Goal: Task Accomplishment & Management: Use online tool/utility

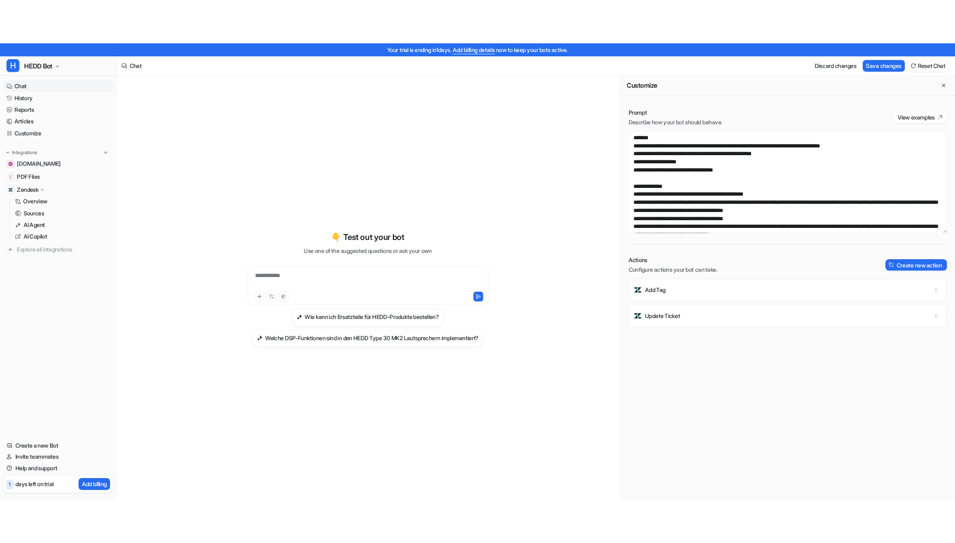
scroll to position [376, 0]
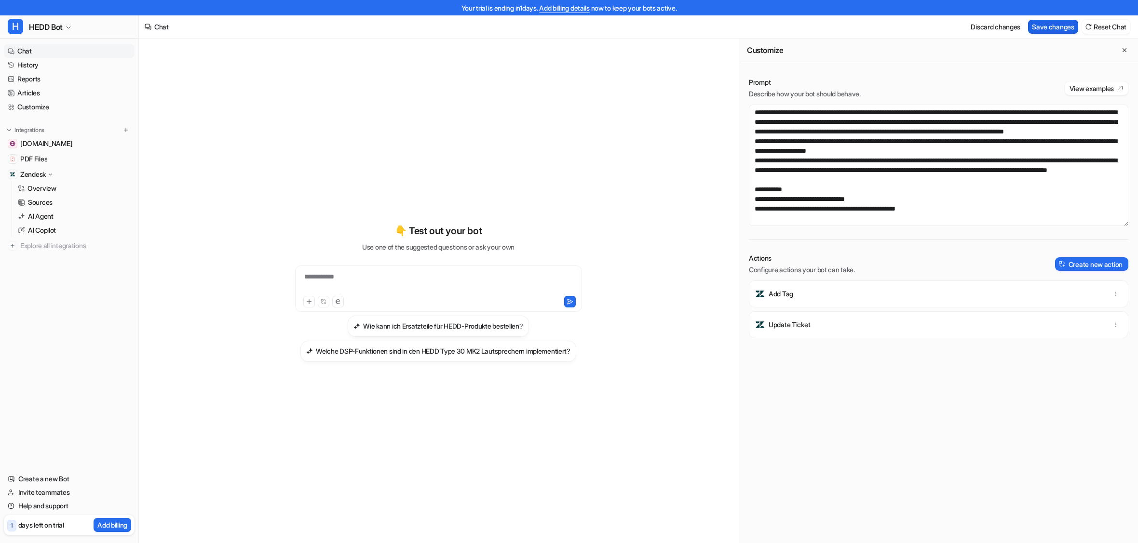
click at [1034, 24] on button "Save changes" at bounding box center [1053, 27] width 50 height 14
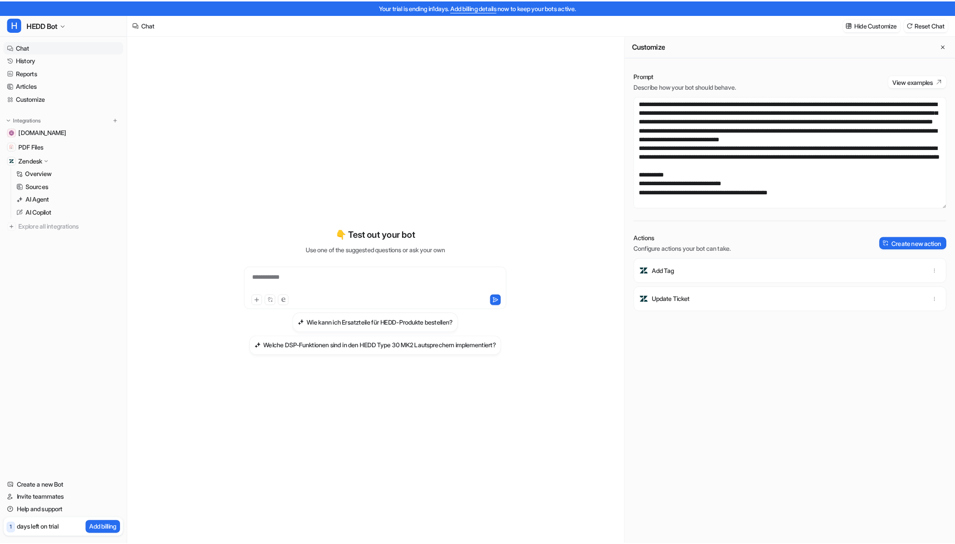
scroll to position [443, 0]
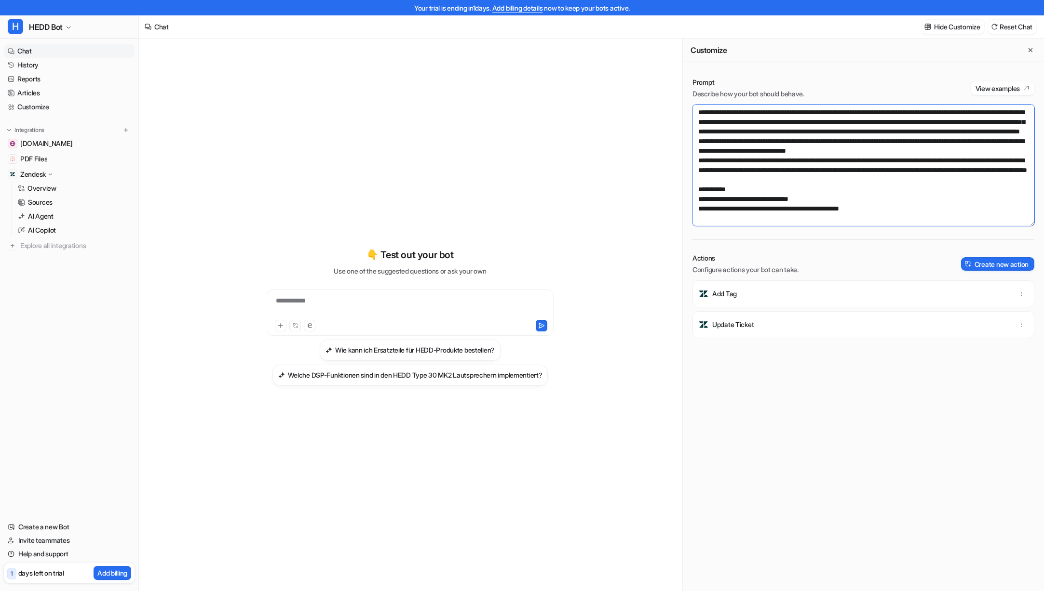
click at [776, 169] on textarea at bounding box center [863, 165] width 342 height 121
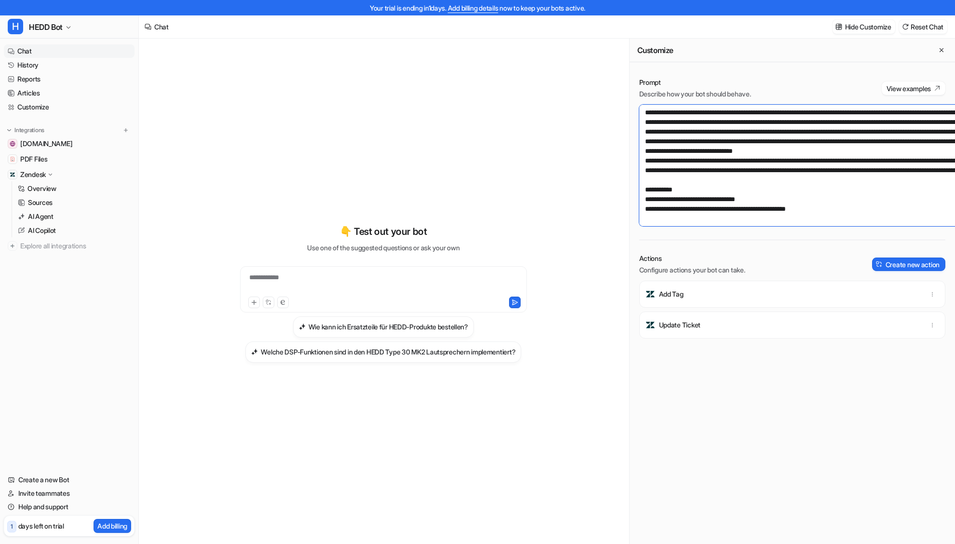
scroll to position [501, 0]
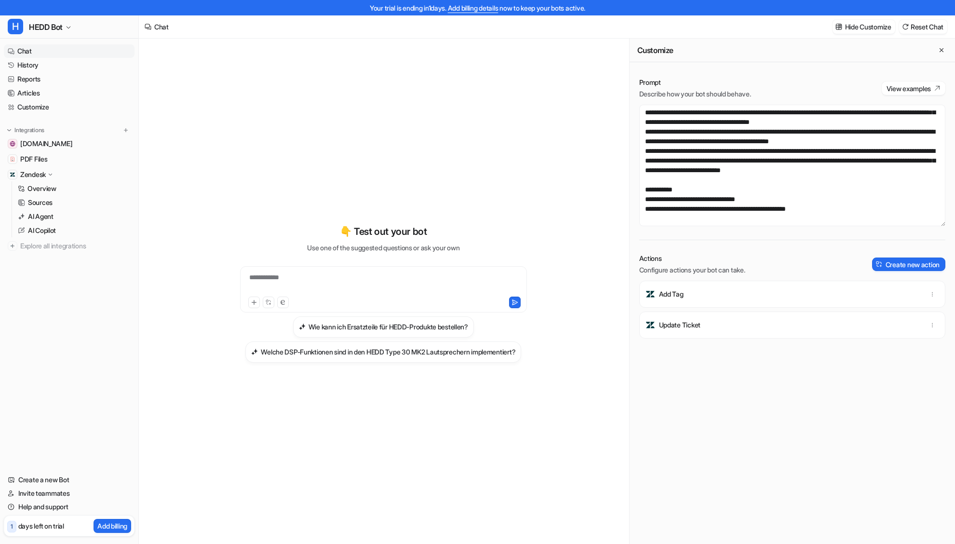
click at [502, 236] on div "**********" at bounding box center [383, 293] width 355 height 138
click at [35, 63] on link "History" at bounding box center [69, 64] width 131 height 13
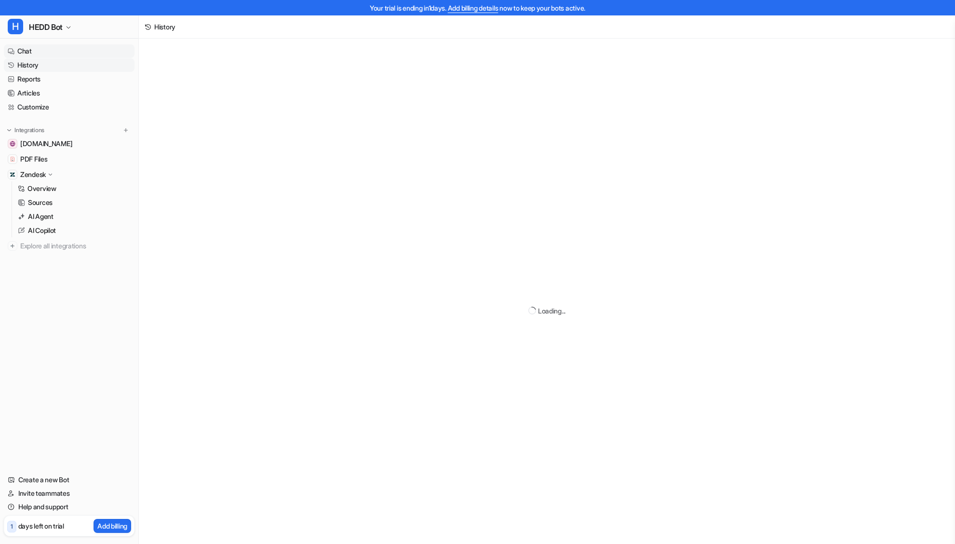
click at [36, 52] on link "Chat" at bounding box center [69, 50] width 131 height 13
click at [53, 175] on icon at bounding box center [50, 174] width 7 height 7
